Goal: Information Seeking & Learning: Learn about a topic

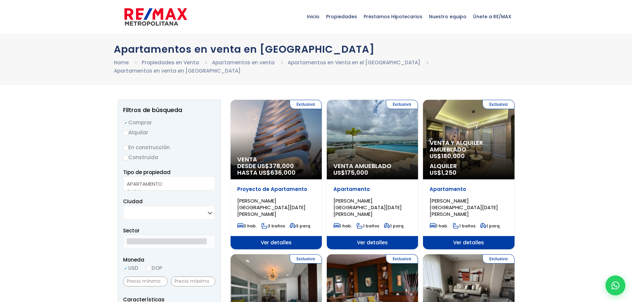
select select
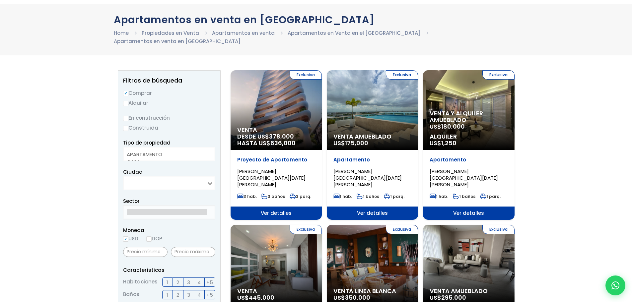
scroll to position [100, 0]
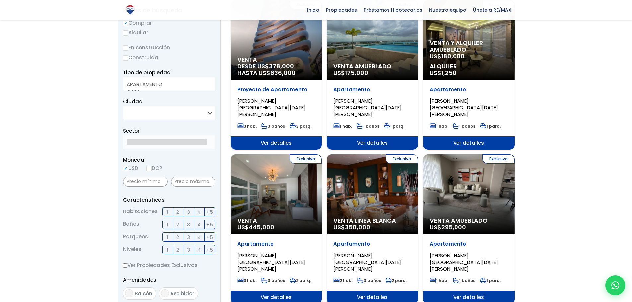
click at [471, 175] on div "Exclusiva Venta Amueblado US$ 295,000" at bounding box center [468, 195] width 91 height 80
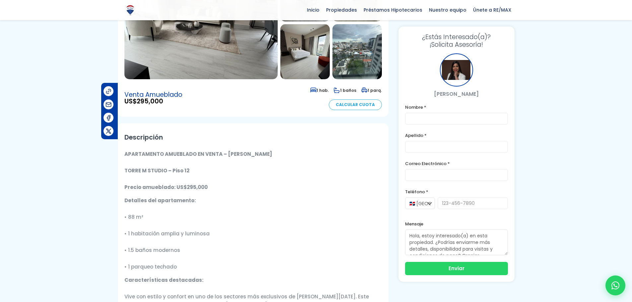
scroll to position [100, 0]
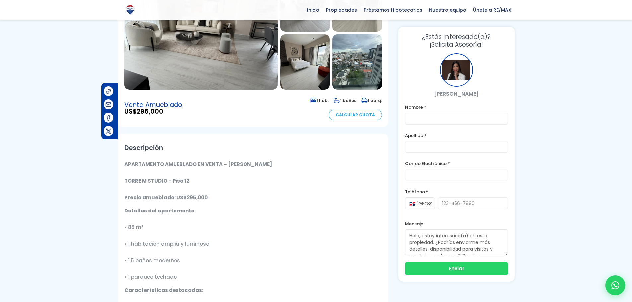
click at [209, 50] on img at bounding box center [200, 33] width 153 height 113
click at [309, 68] on img at bounding box center [304, 61] width 49 height 55
click at [318, 65] on img at bounding box center [304, 61] width 49 height 55
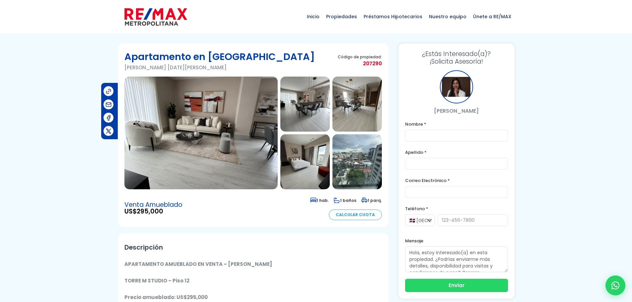
click at [354, 101] on img at bounding box center [356, 104] width 49 height 55
click at [258, 104] on img at bounding box center [200, 133] width 153 height 113
click at [355, 157] on img at bounding box center [356, 161] width 49 height 55
